Goal: Use online tool/utility: Utilize a website feature to perform a specific function

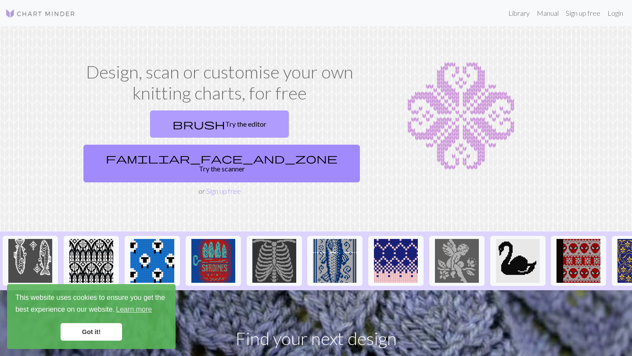
click at [150, 129] on link "brush Try the editor" at bounding box center [219, 124] width 139 height 27
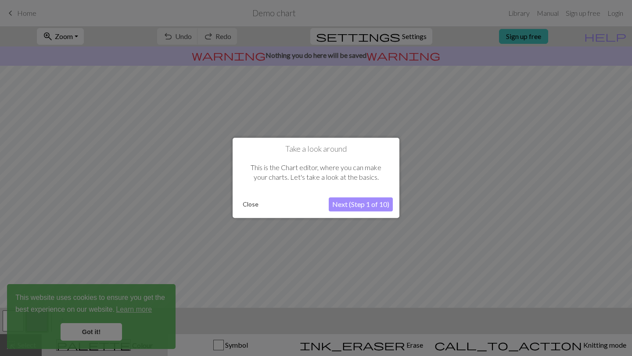
click at [248, 205] on button "Close" at bounding box center [250, 204] width 23 height 13
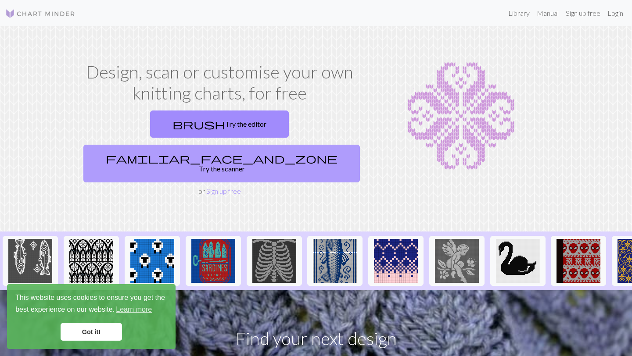
click at [304, 145] on link "familiar_face_and_zone Try the scanner" at bounding box center [221, 164] width 276 height 38
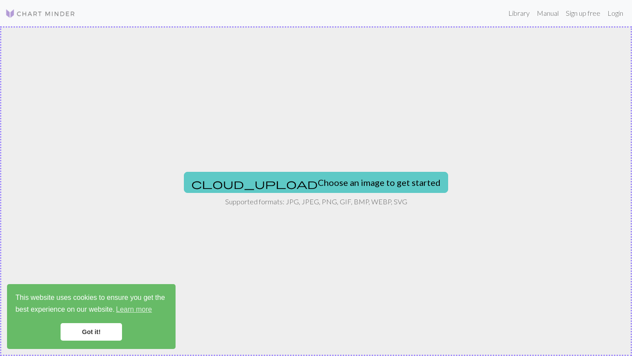
click at [333, 186] on button "cloud_upload Choose an image to get started" at bounding box center [316, 182] width 264 height 21
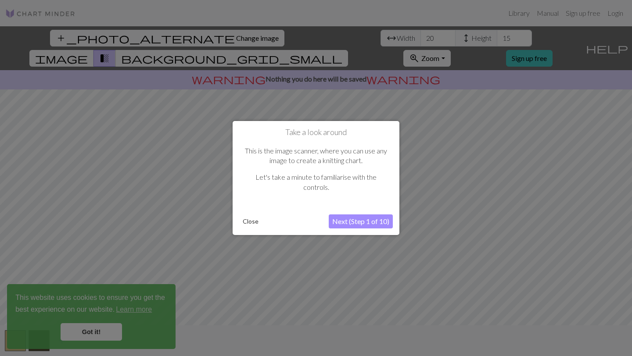
click at [353, 224] on button "Next (Step 1 of 10)" at bounding box center [361, 222] width 64 height 14
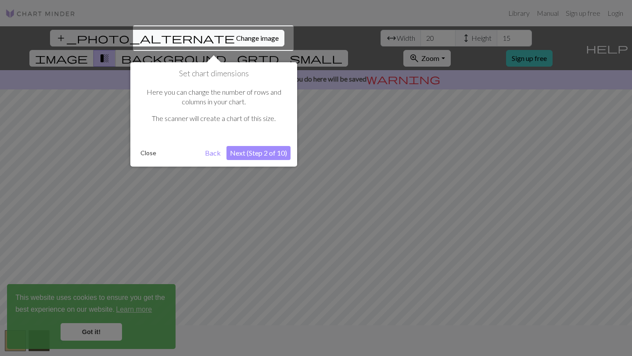
click at [251, 154] on button "Next (Step 2 of 10)" at bounding box center [258, 153] width 64 height 14
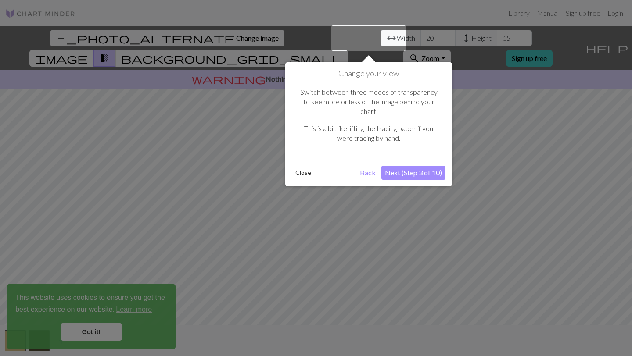
click at [412, 166] on button "Next (Step 3 of 10)" at bounding box center [413, 173] width 64 height 14
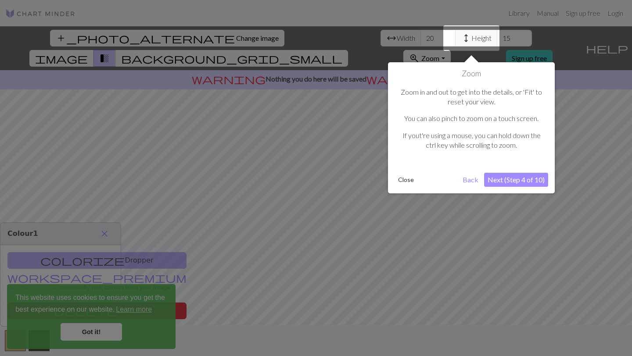
click at [401, 174] on button "Close" at bounding box center [405, 179] width 23 height 13
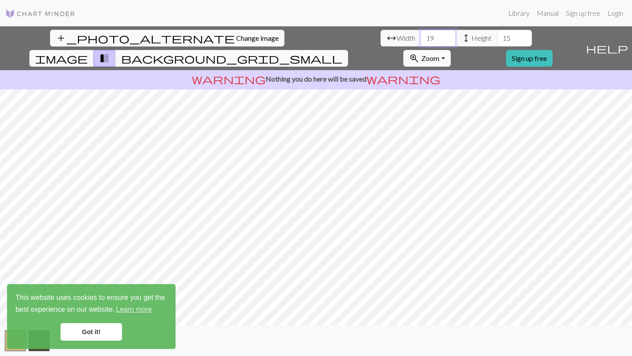
drag, startPoint x: 202, startPoint y: 39, endPoint x: 174, endPoint y: 39, distance: 28.1
click at [420, 39] on input "19" at bounding box center [437, 38] width 35 height 17
click at [420, 42] on input "18" at bounding box center [437, 38] width 35 height 17
click at [420, 43] on input "18" at bounding box center [437, 38] width 35 height 17
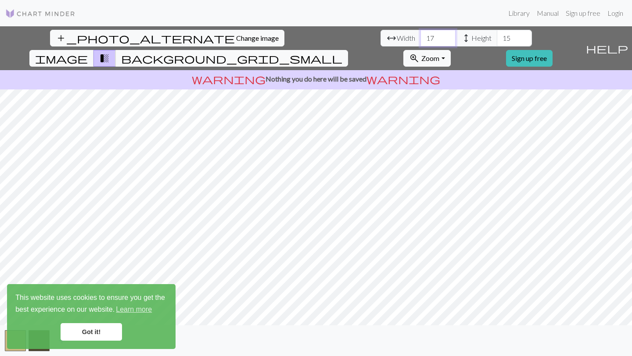
click at [420, 43] on input "17" at bounding box center [437, 38] width 35 height 17
click at [420, 43] on input "16" at bounding box center [437, 38] width 35 height 17
click at [420, 43] on input "15" at bounding box center [437, 38] width 35 height 17
click at [420, 43] on input "14" at bounding box center [437, 38] width 35 height 17
click at [420, 43] on input "13" at bounding box center [437, 38] width 35 height 17
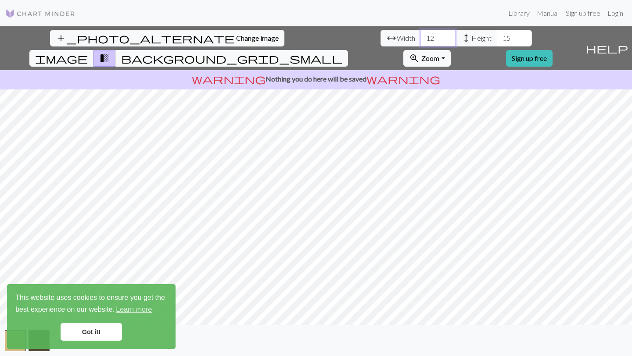
click at [420, 40] on input "12" at bounding box center [437, 38] width 35 height 17
click at [420, 38] on input "13" at bounding box center [437, 38] width 35 height 17
click at [420, 38] on input "14" at bounding box center [437, 38] width 35 height 17
click at [420, 38] on input "15" at bounding box center [437, 38] width 35 height 17
click at [420, 37] on input "16" at bounding box center [437, 38] width 35 height 17
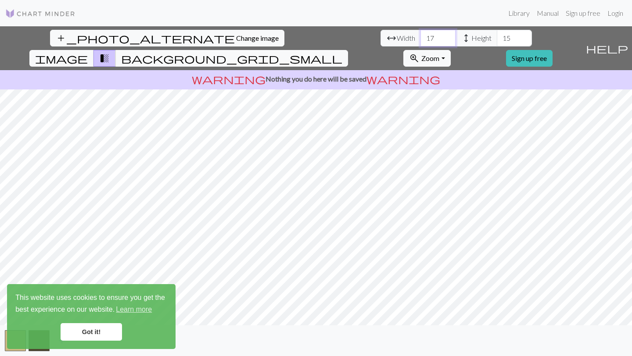
click at [420, 37] on input "17" at bounding box center [437, 38] width 35 height 17
click at [420, 37] on input "18" at bounding box center [437, 38] width 35 height 17
click at [420, 37] on input "19" at bounding box center [437, 38] width 35 height 17
click at [420, 37] on input "20" at bounding box center [437, 38] width 35 height 17
click at [420, 37] on input "21" at bounding box center [437, 38] width 35 height 17
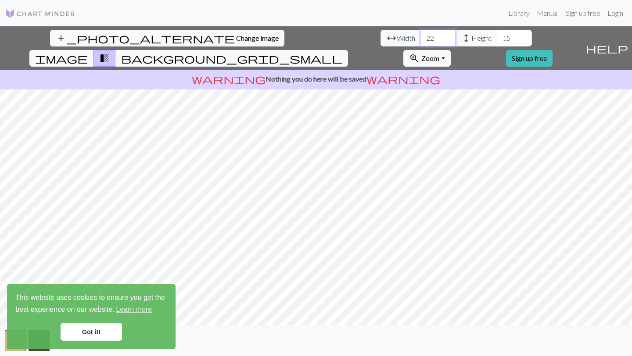
click at [420, 37] on input "22" at bounding box center [437, 38] width 35 height 17
click at [420, 37] on input "23" at bounding box center [437, 38] width 35 height 17
click at [420, 37] on input "24" at bounding box center [437, 38] width 35 height 17
click at [420, 37] on input "25" at bounding box center [437, 38] width 35 height 17
click at [420, 37] on input "26" at bounding box center [437, 38] width 35 height 17
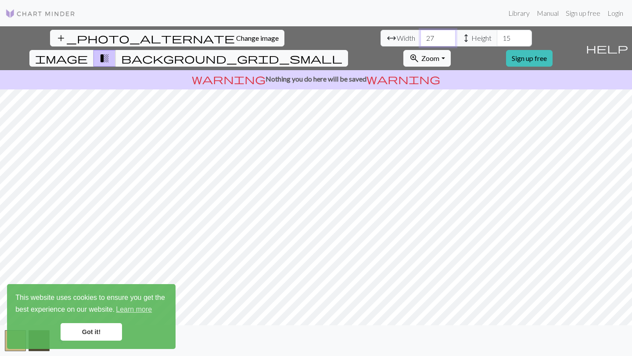
click at [420, 37] on input "27" at bounding box center [437, 38] width 35 height 17
click at [420, 37] on input "28" at bounding box center [437, 38] width 35 height 17
click at [420, 37] on input "29" at bounding box center [437, 38] width 35 height 17
click at [420, 37] on input "30" at bounding box center [437, 38] width 35 height 17
click at [420, 37] on input "31" at bounding box center [437, 38] width 35 height 17
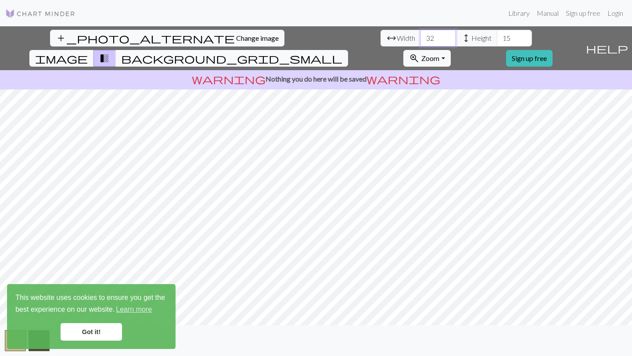
click at [420, 37] on input "32" at bounding box center [437, 38] width 35 height 17
click at [420, 37] on input "33" at bounding box center [437, 38] width 35 height 17
click at [420, 37] on input "34" at bounding box center [437, 38] width 35 height 17
click at [420, 37] on input "35" at bounding box center [437, 38] width 35 height 17
click at [420, 37] on input "36" at bounding box center [437, 38] width 35 height 17
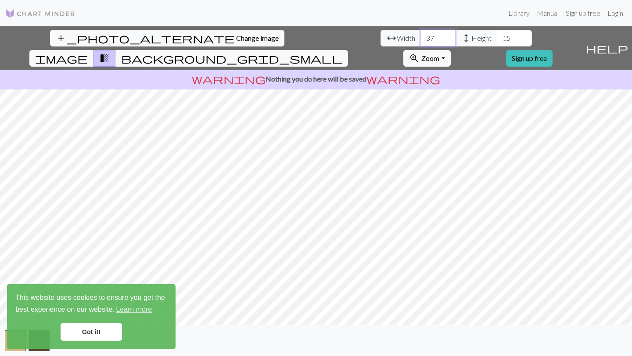
type input "37"
click at [420, 37] on input "37" at bounding box center [437, 38] width 35 height 17
click at [88, 52] on span "image" at bounding box center [61, 58] width 53 height 12
click at [342, 52] on span "background_grid_small" at bounding box center [231, 58] width 221 height 12
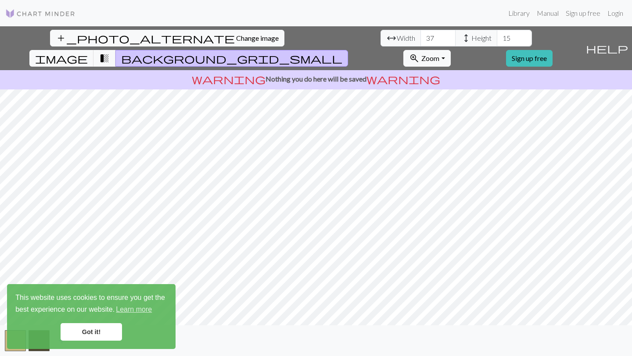
click at [342, 52] on span "background_grid_small" at bounding box center [231, 58] width 221 height 12
